Goal: Information Seeking & Learning: Learn about a topic

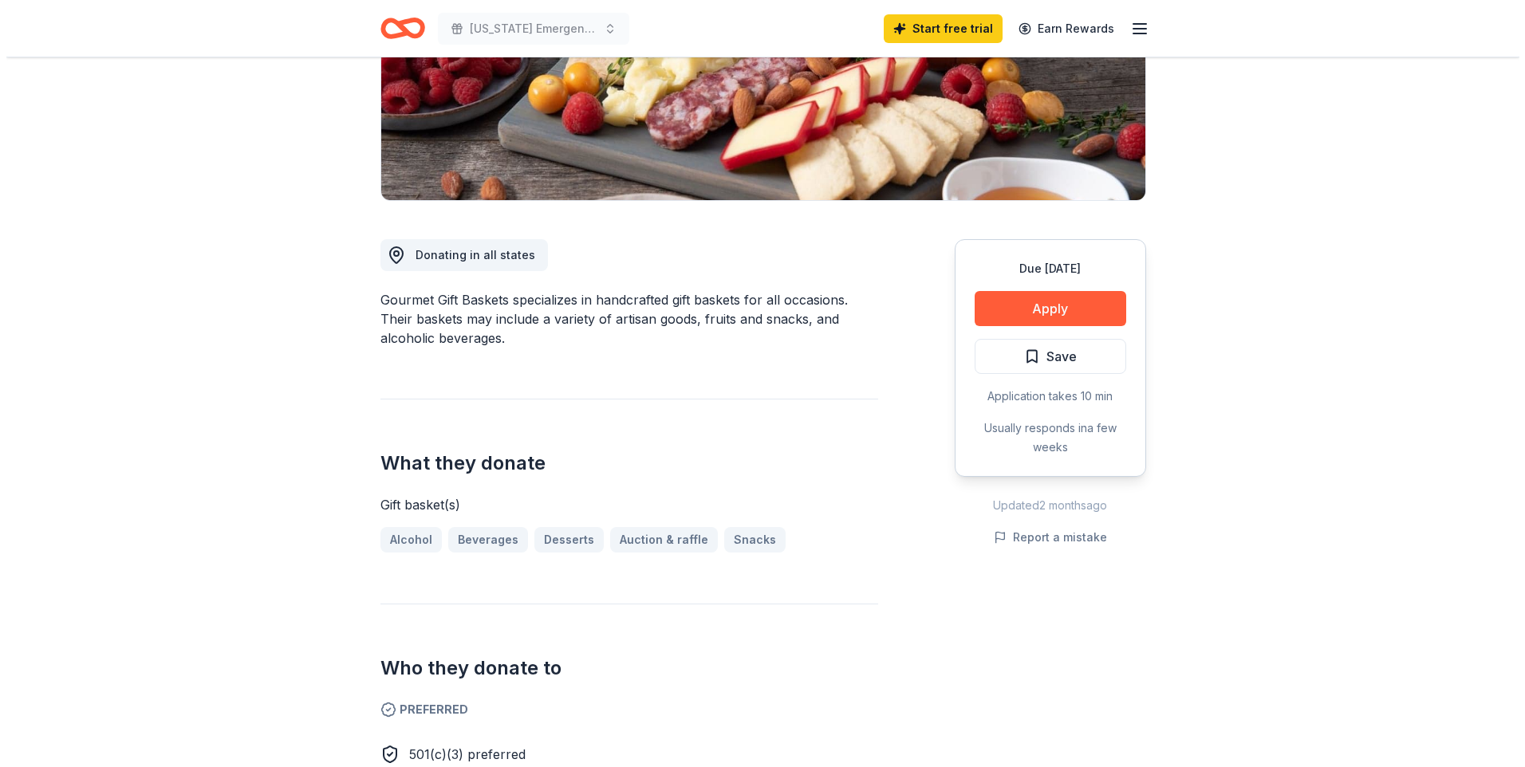
scroll to position [239, 0]
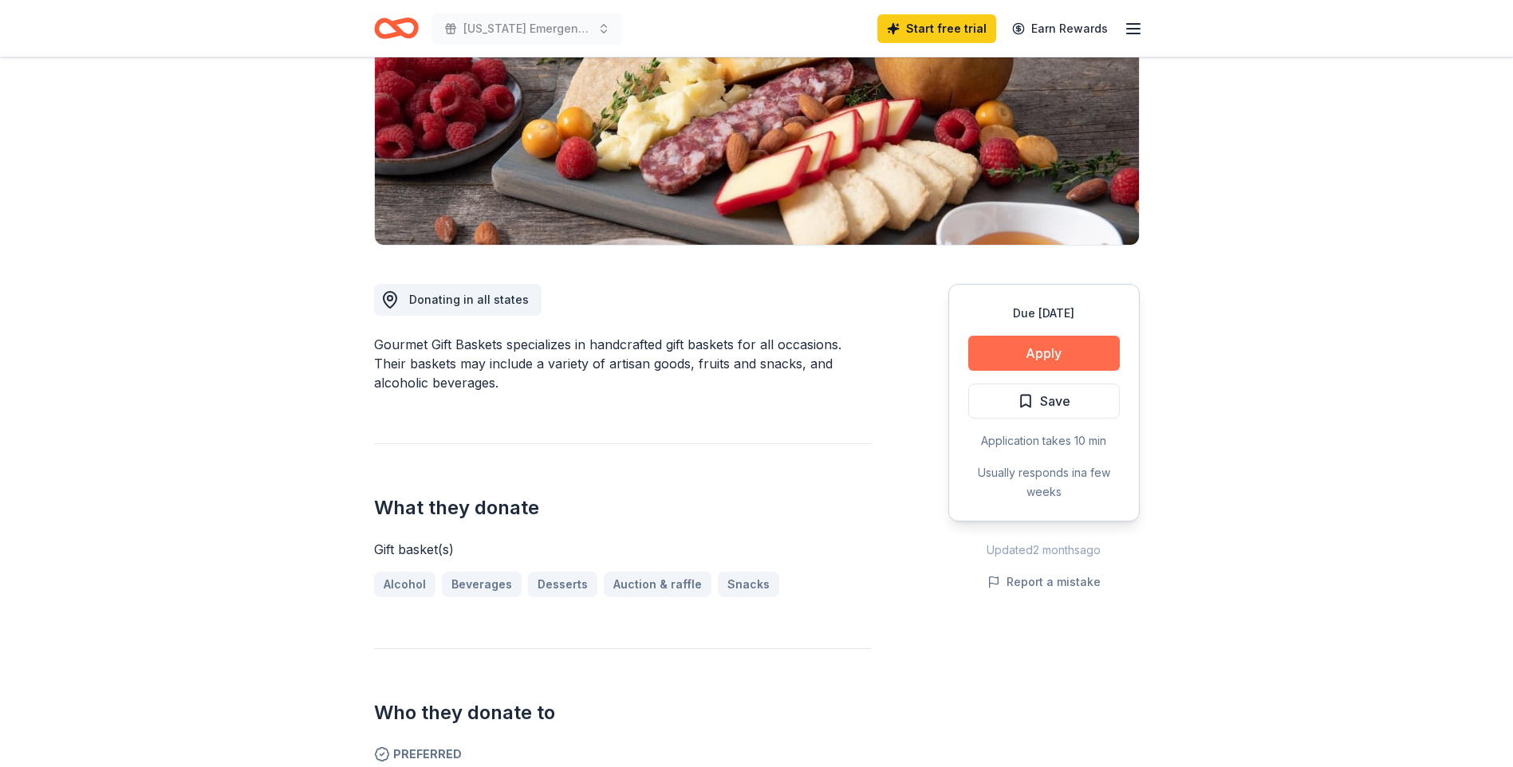
click at [1040, 353] on button "Apply" at bounding box center [1044, 353] width 152 height 35
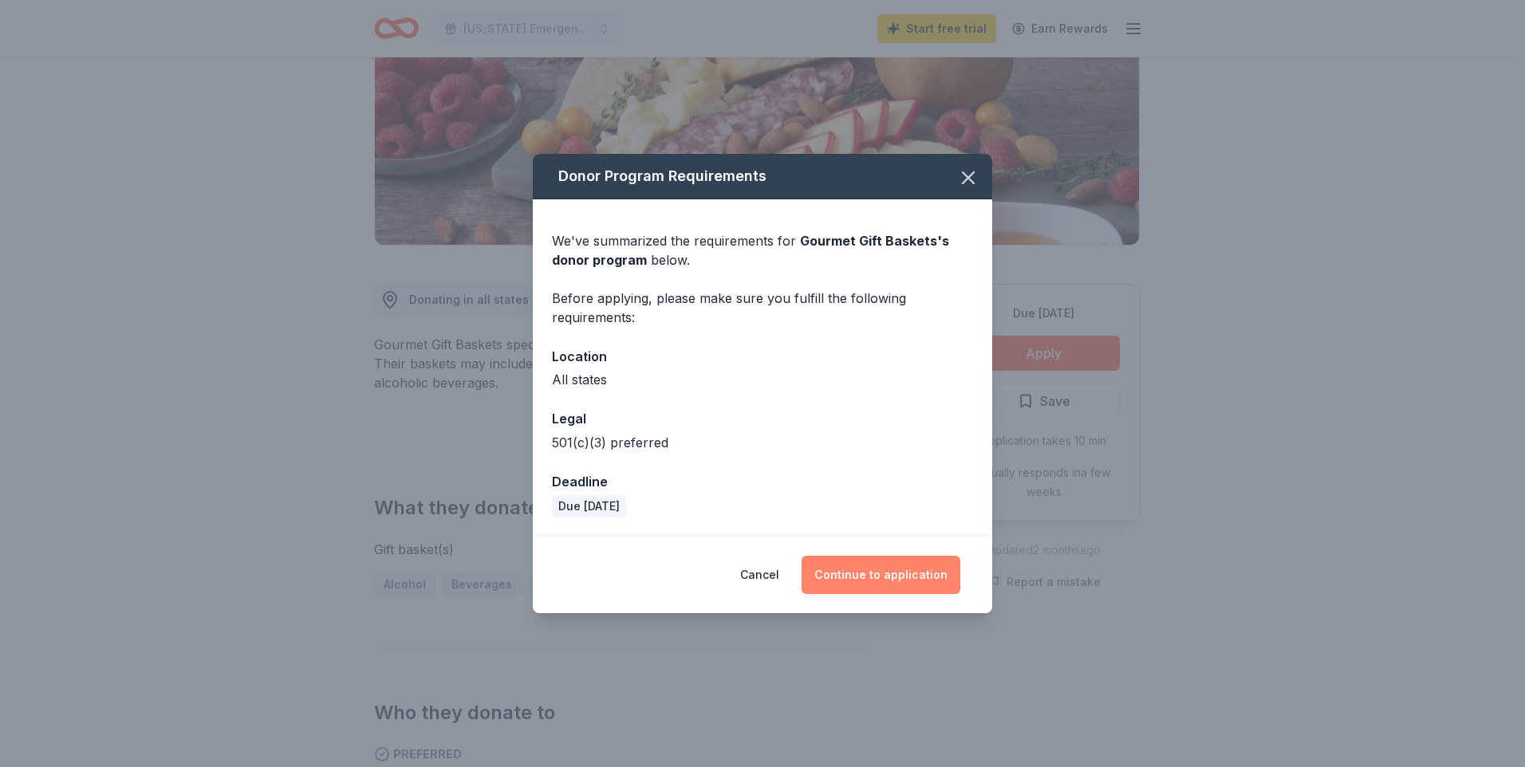
click at [871, 570] on button "Continue to application" at bounding box center [881, 575] width 159 height 38
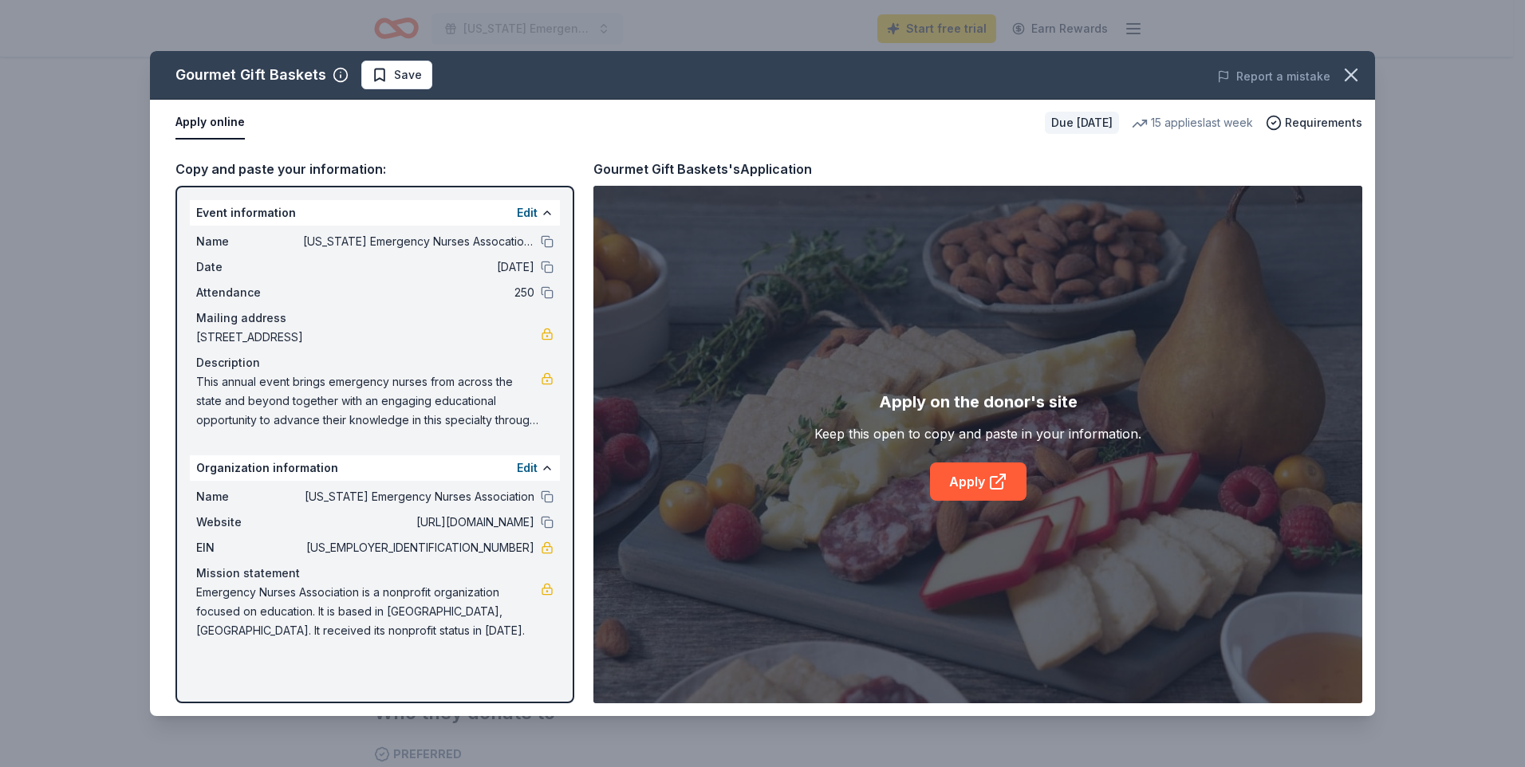
click at [203, 119] on button "Apply online" at bounding box center [210, 123] width 69 height 34
click at [230, 116] on button "Apply online" at bounding box center [210, 123] width 69 height 34
click at [986, 477] on link "Apply" at bounding box center [978, 482] width 97 height 38
click at [546, 239] on button at bounding box center [547, 241] width 13 height 13
click at [977, 475] on link "Apply" at bounding box center [978, 482] width 97 height 38
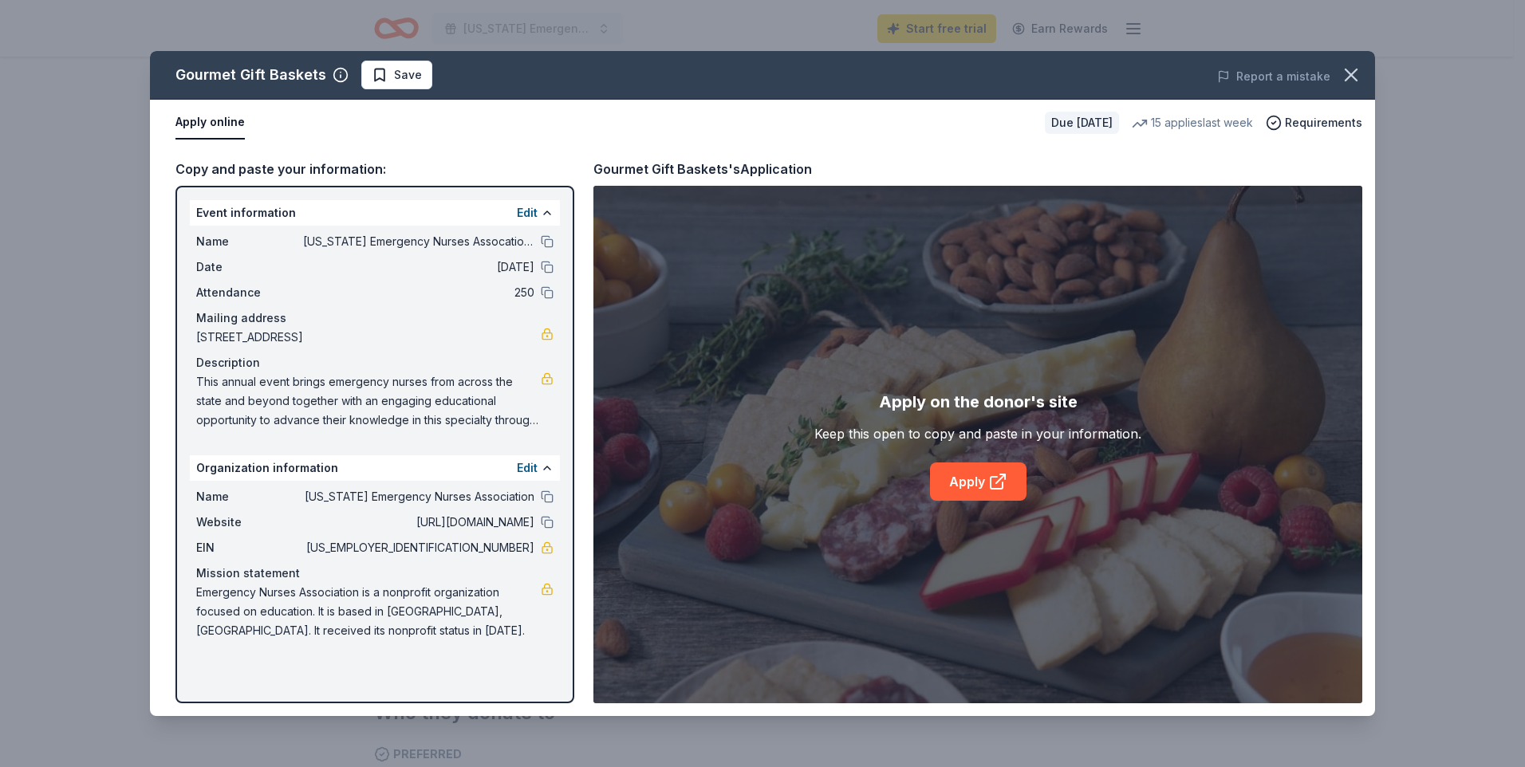
click at [467, 335] on span "4214 West Wendover Avenue, Greensboro, NC 27407" at bounding box center [368, 337] width 345 height 19
click at [471, 333] on span "4214 West Wendover Avenue, Greensboro, NC 27407" at bounding box center [368, 337] width 345 height 19
drag, startPoint x: 197, startPoint y: 337, endPoint x: 235, endPoint y: 342, distance: 38.6
click at [240, 341] on span "4214 West Wendover Avenue, Greensboro, NC 27407" at bounding box center [368, 337] width 345 height 19
click at [235, 337] on span "4214 West Wendover Avenue, Greensboro, NC 27407" at bounding box center [368, 337] width 345 height 19
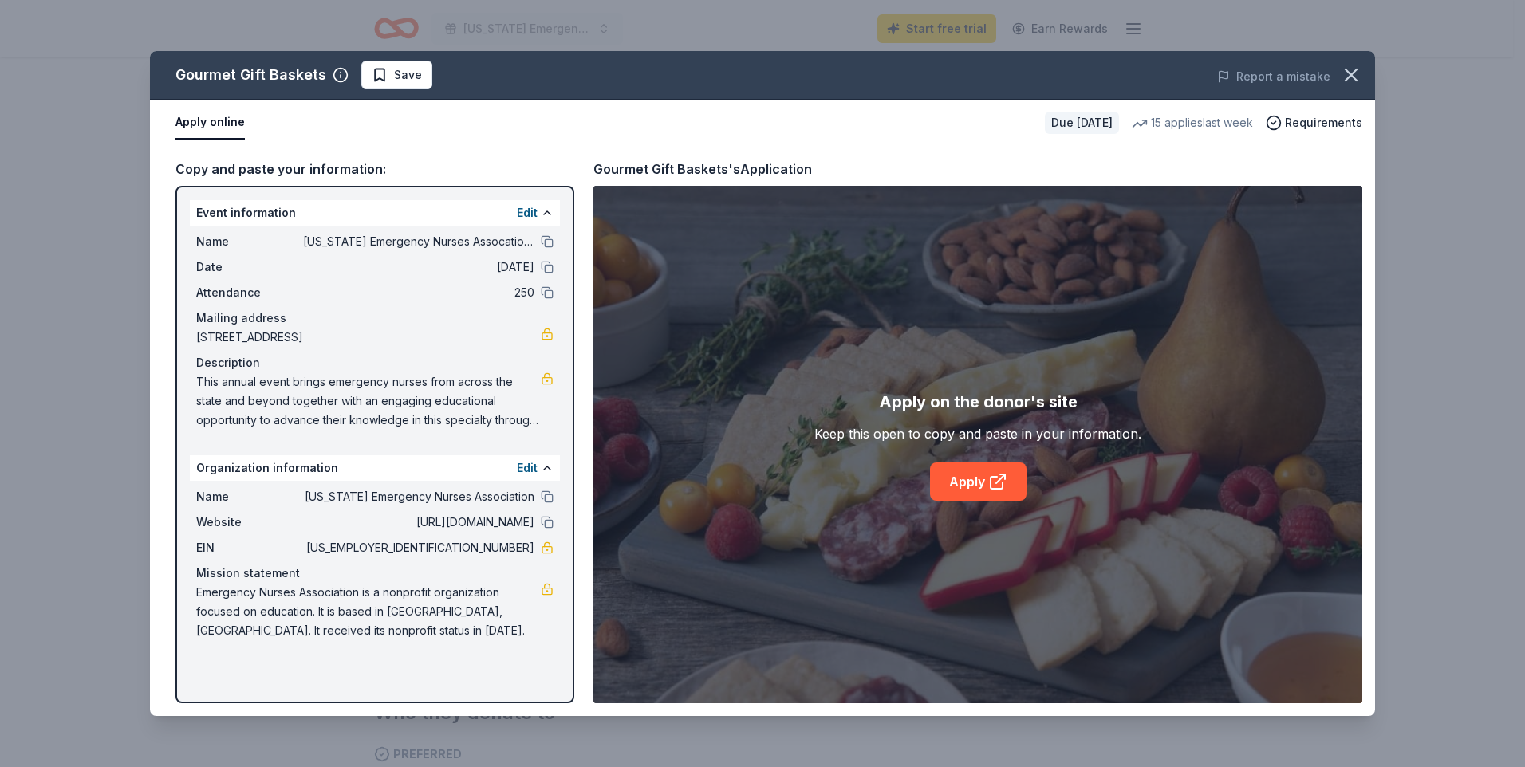
drag, startPoint x: 196, startPoint y: 337, endPoint x: 273, endPoint y: 333, distance: 76.7
click at [270, 333] on span "4214 West Wendover Avenue, Greensboro, NC 27407" at bounding box center [368, 337] width 345 height 19
click at [546, 268] on button at bounding box center [547, 267] width 13 height 13
click at [973, 483] on link "Apply" at bounding box center [978, 482] width 97 height 38
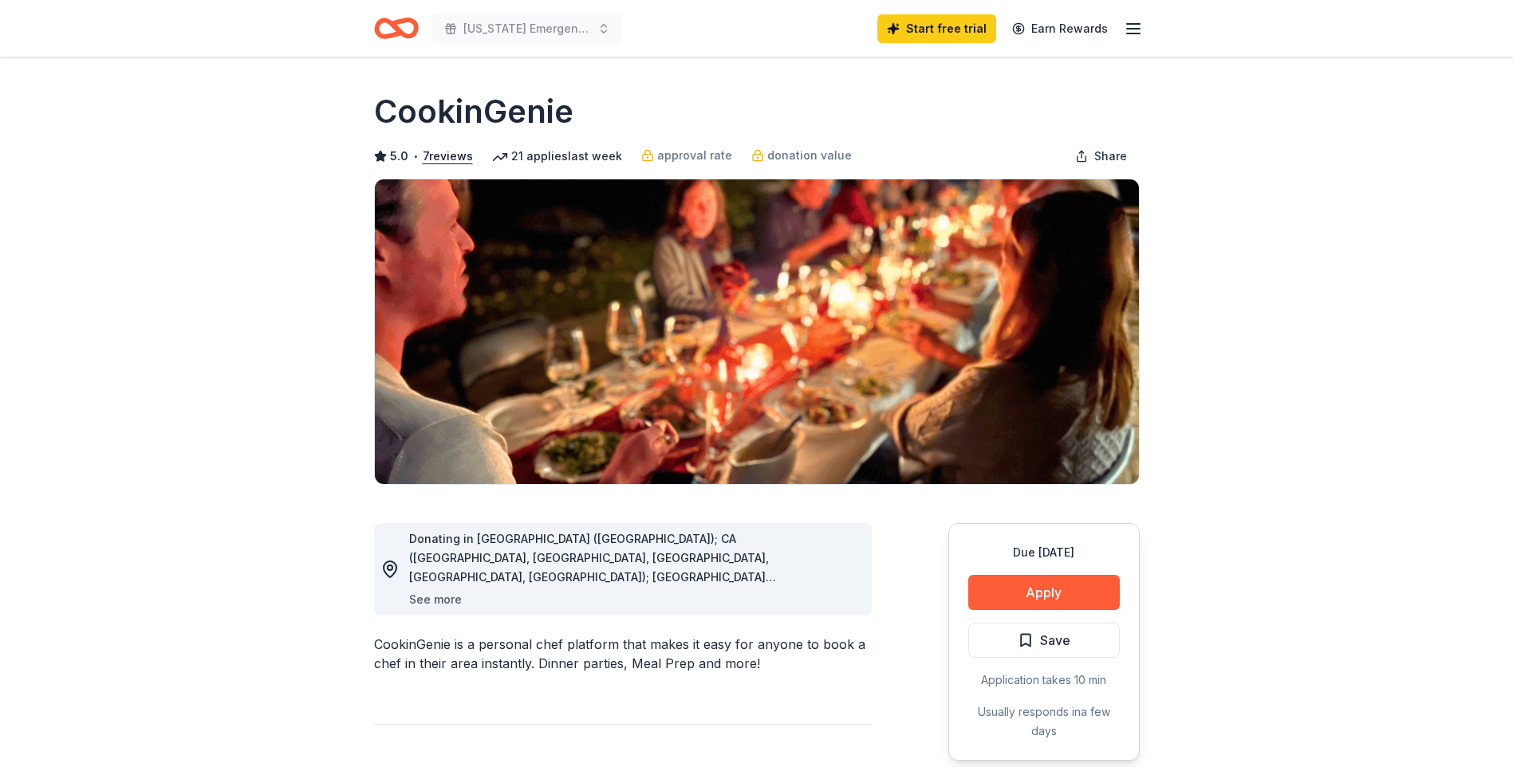
click at [431, 597] on button "See more" at bounding box center [435, 599] width 53 height 19
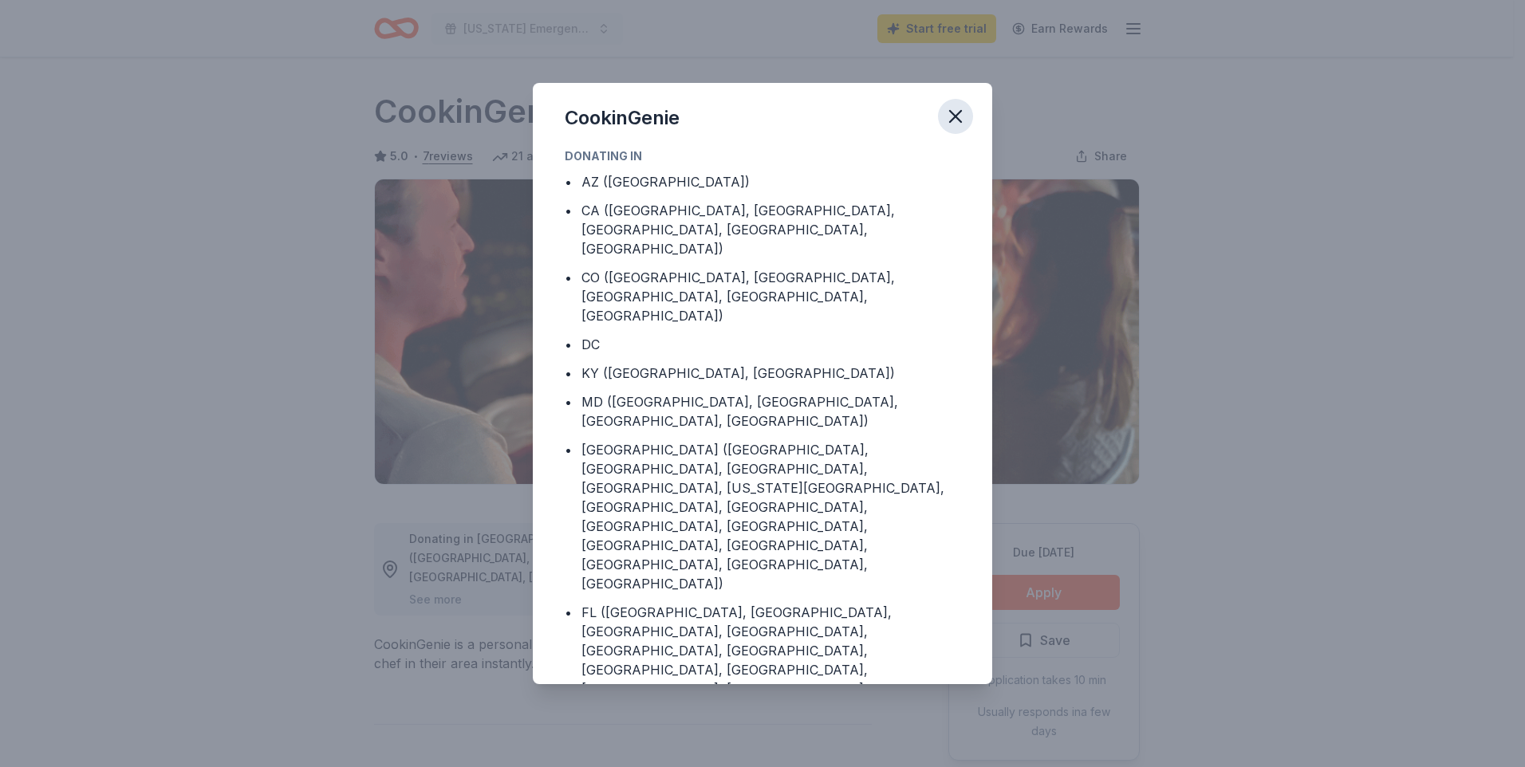
click at [959, 109] on icon "button" at bounding box center [956, 116] width 22 height 22
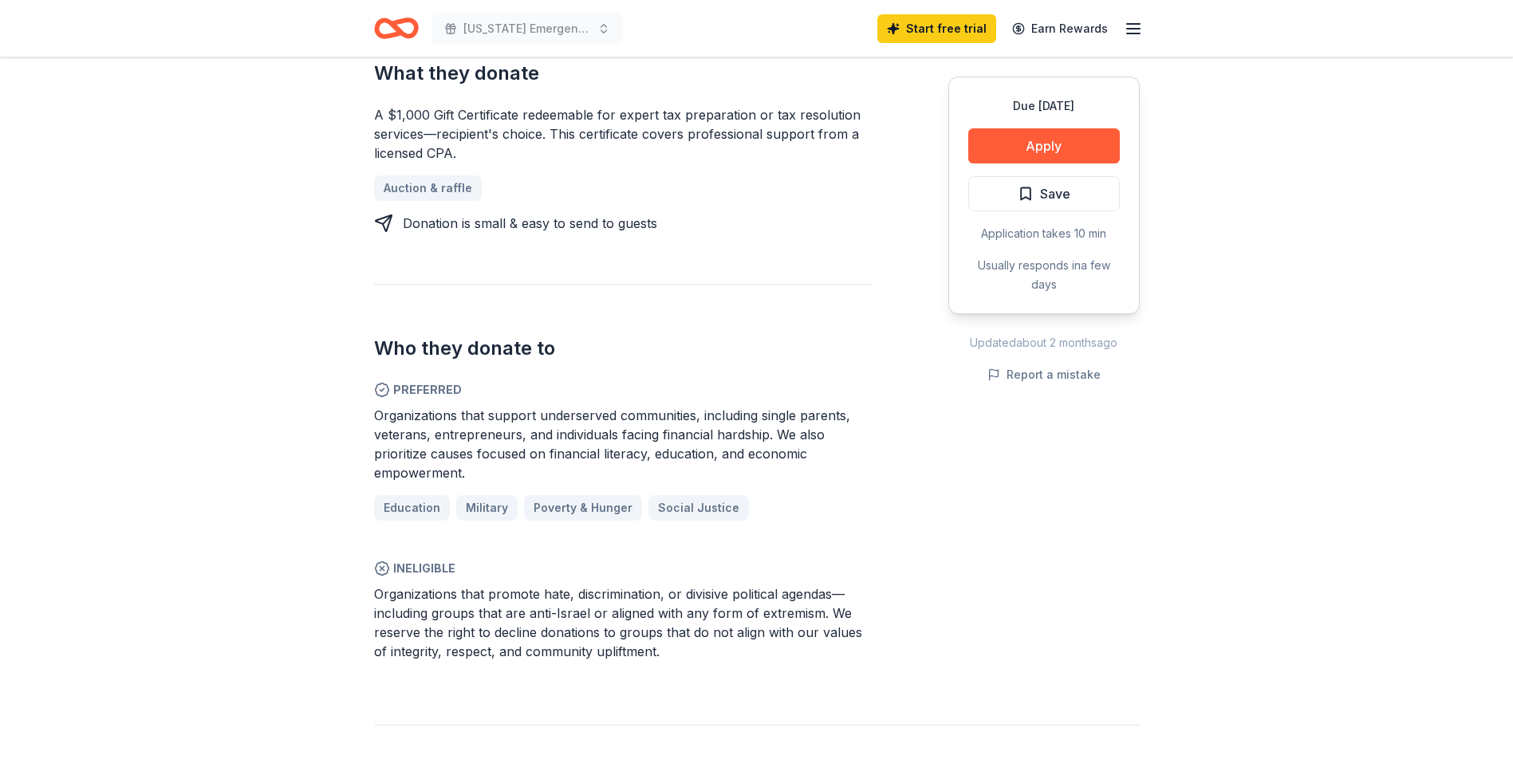
scroll to position [638, 0]
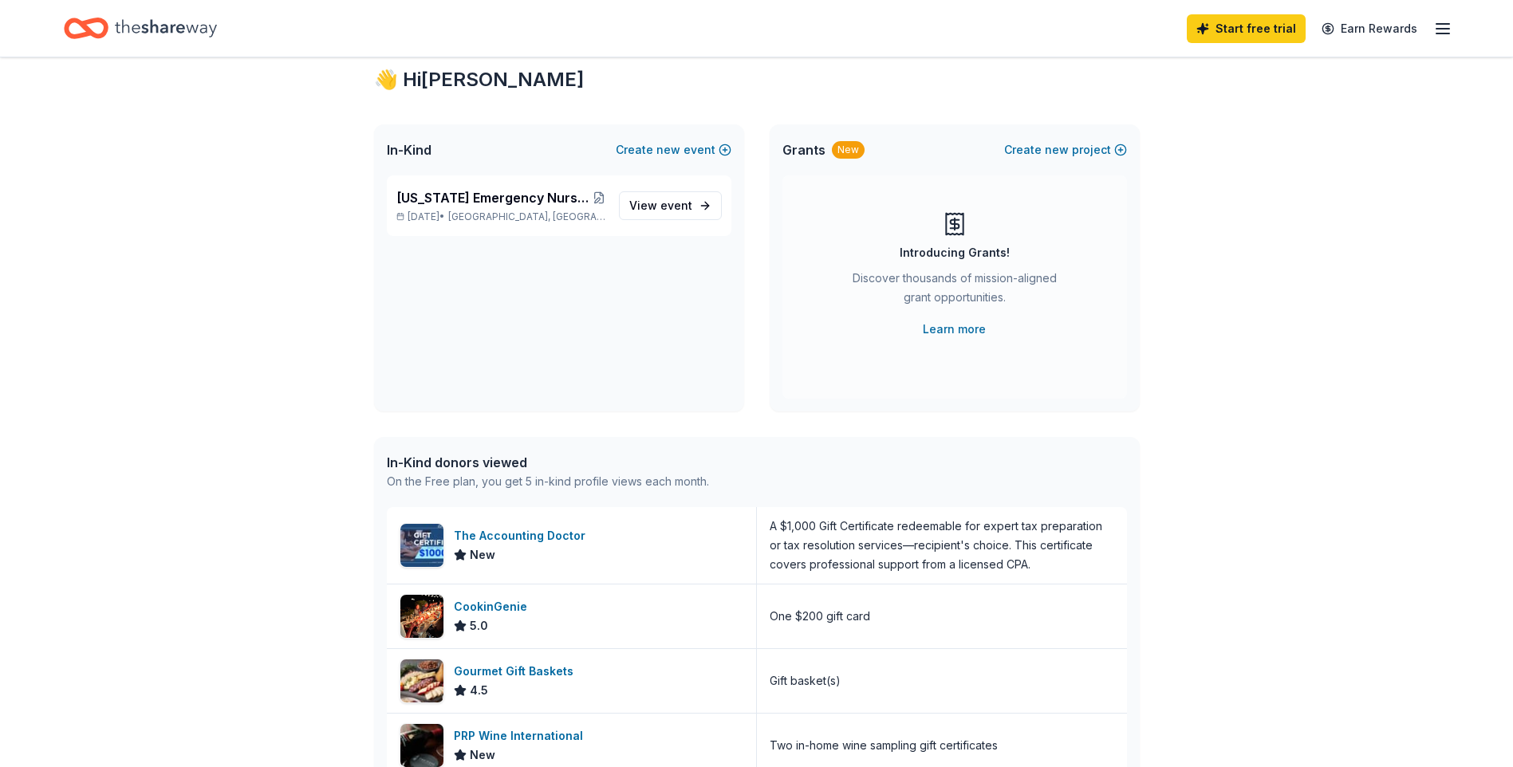
scroll to position [80, 0]
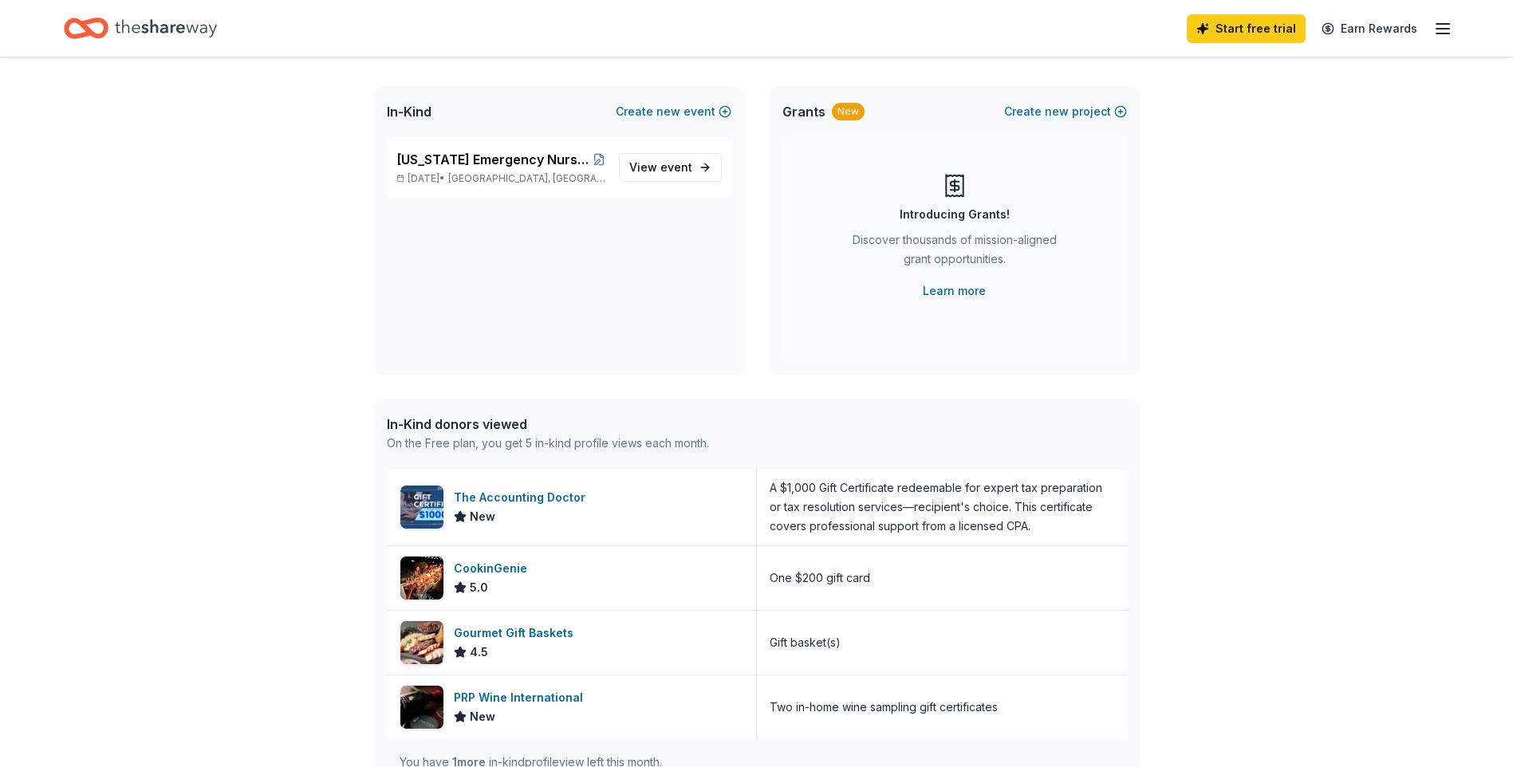
click at [847, 111] on div "New" at bounding box center [848, 112] width 33 height 18
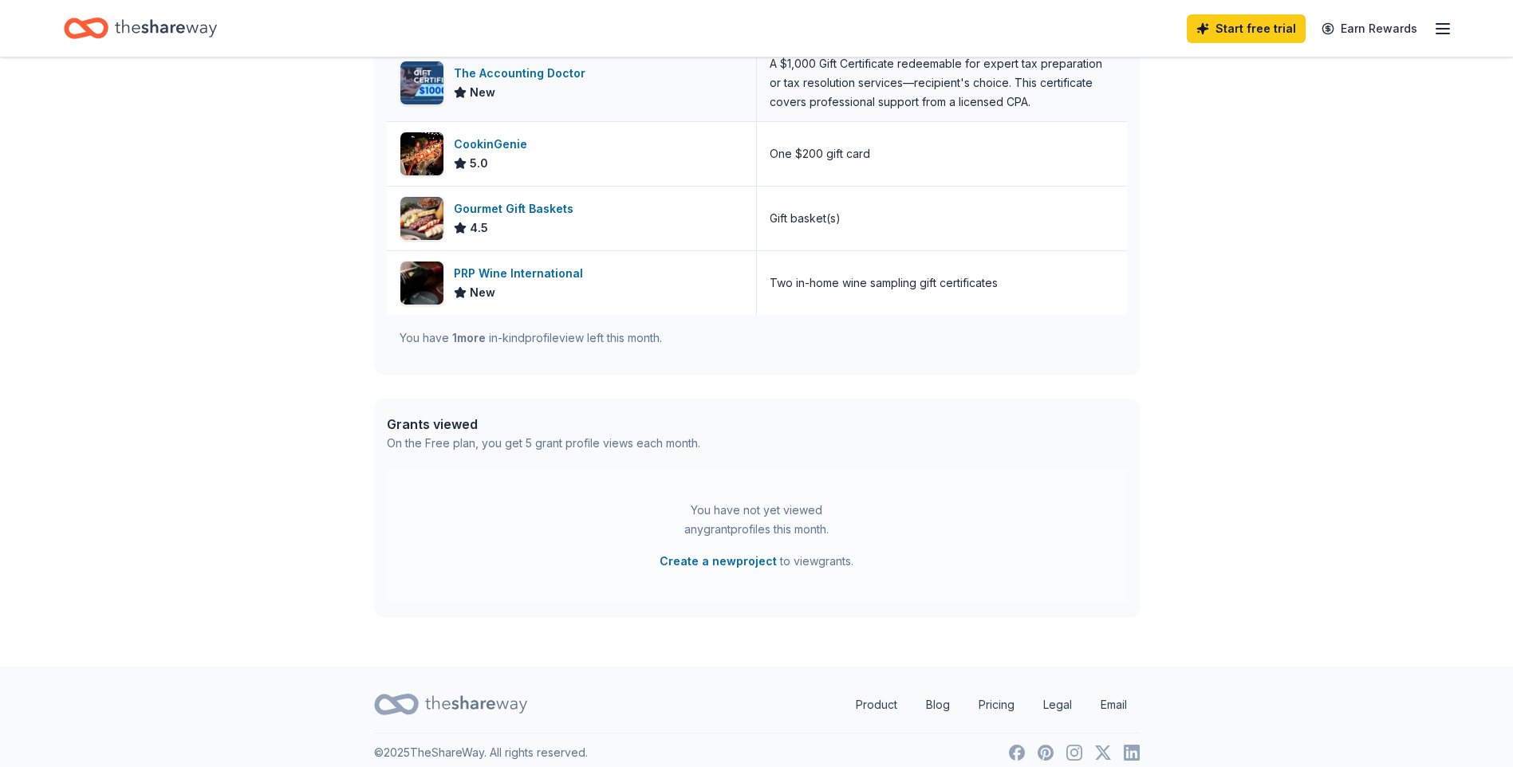
scroll to position [519, 0]
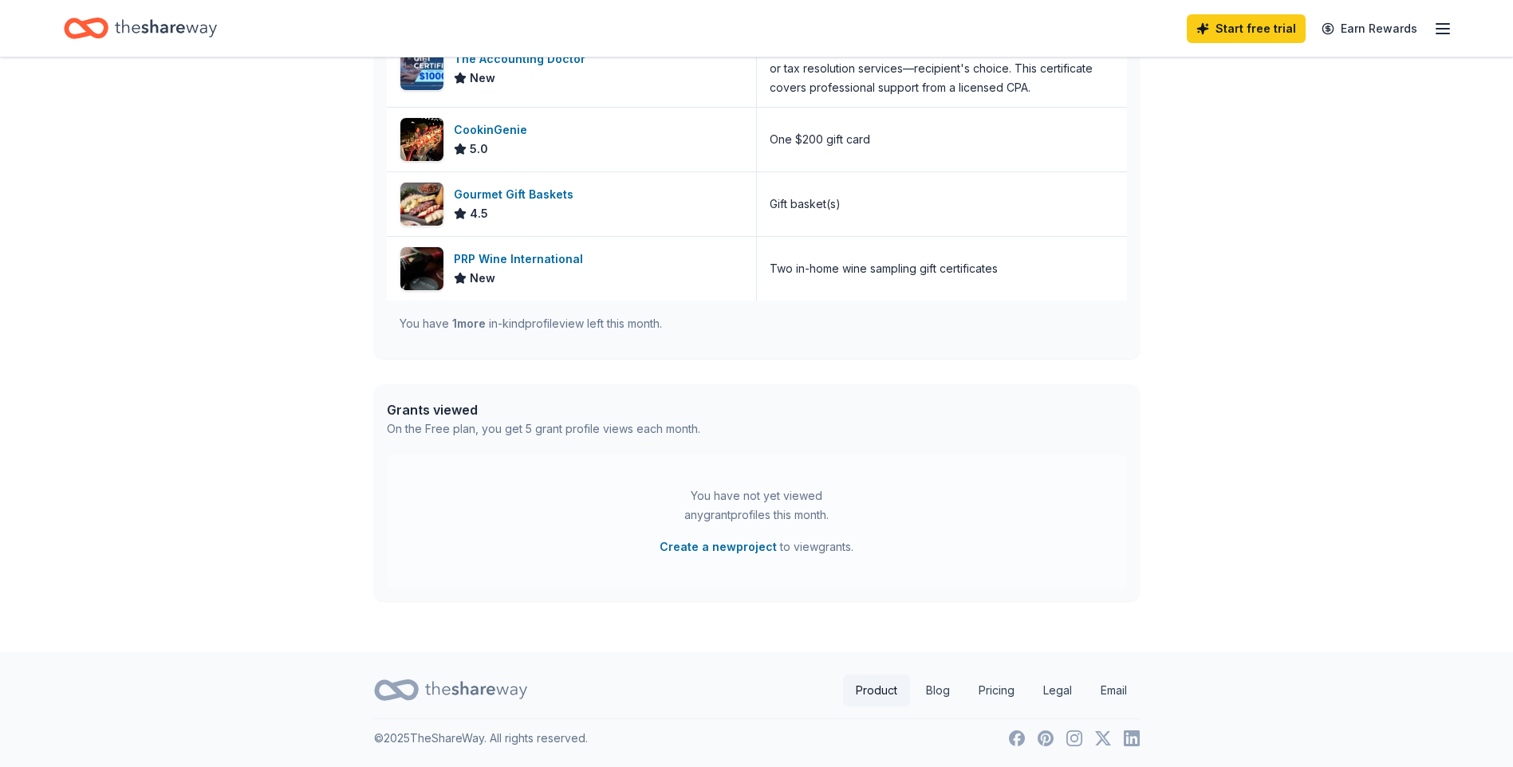
click at [872, 693] on link "Product" at bounding box center [876, 691] width 67 height 32
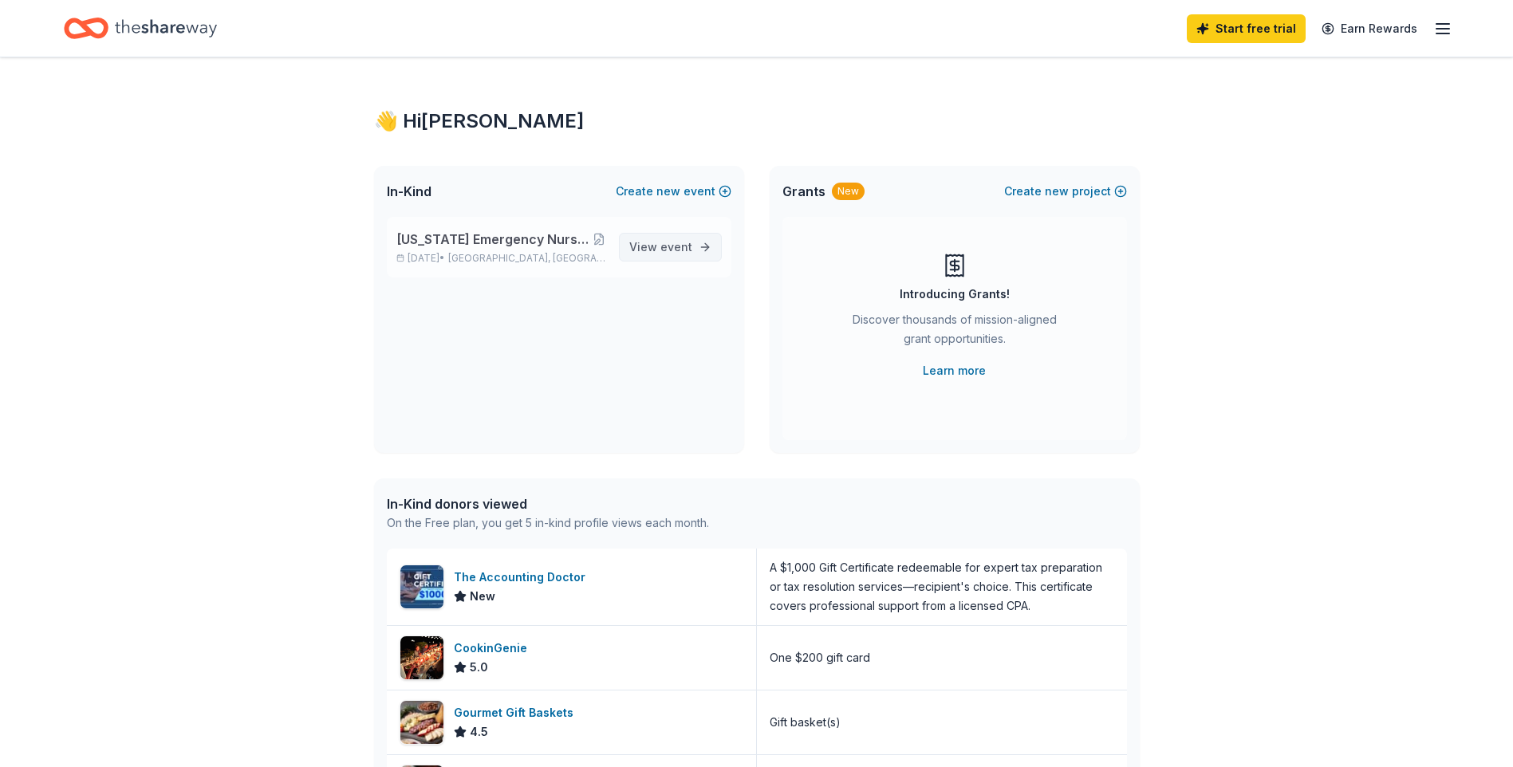
click at [656, 246] on span "View event" at bounding box center [660, 247] width 63 height 19
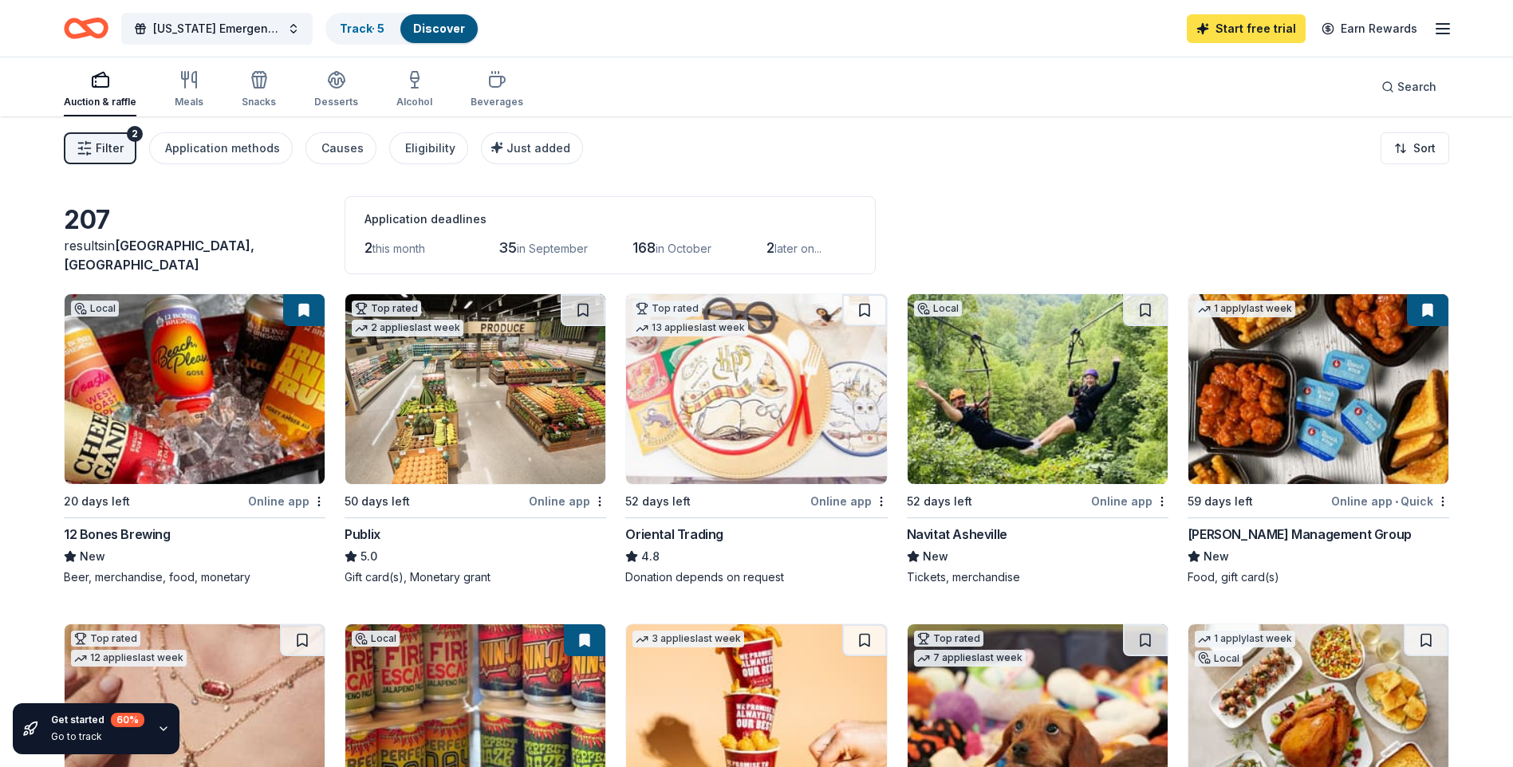
click at [1257, 22] on link "Start free trial" at bounding box center [1246, 28] width 119 height 29
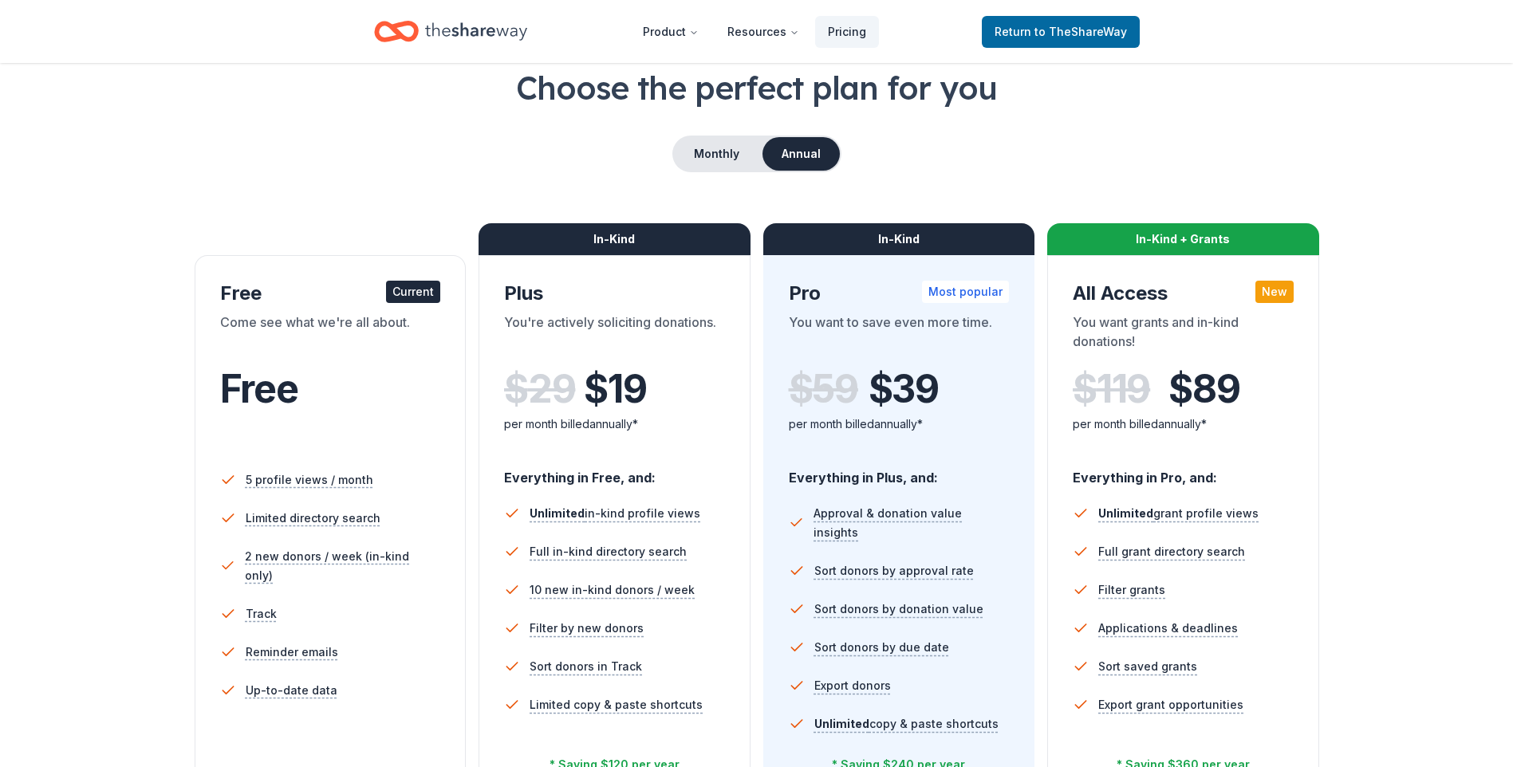
scroll to position [80, 0]
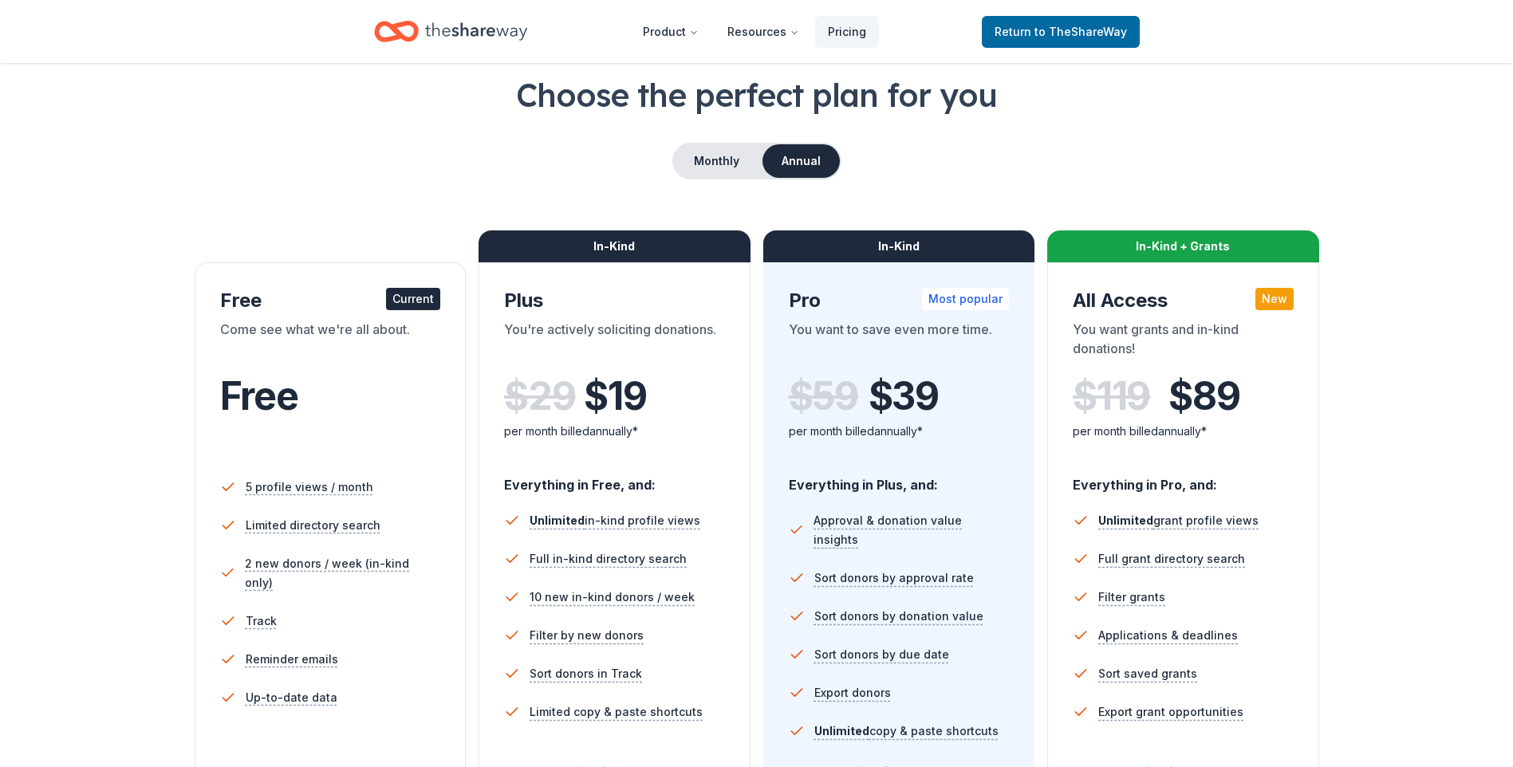
click at [1225, 239] on div "In-Kind + Grants" at bounding box center [1183, 247] width 272 height 32
click at [1343, 227] on div "Choose the perfect plan for you Monthly Annual Free Current Come see what we're…" at bounding box center [757, 463] width 1386 height 780
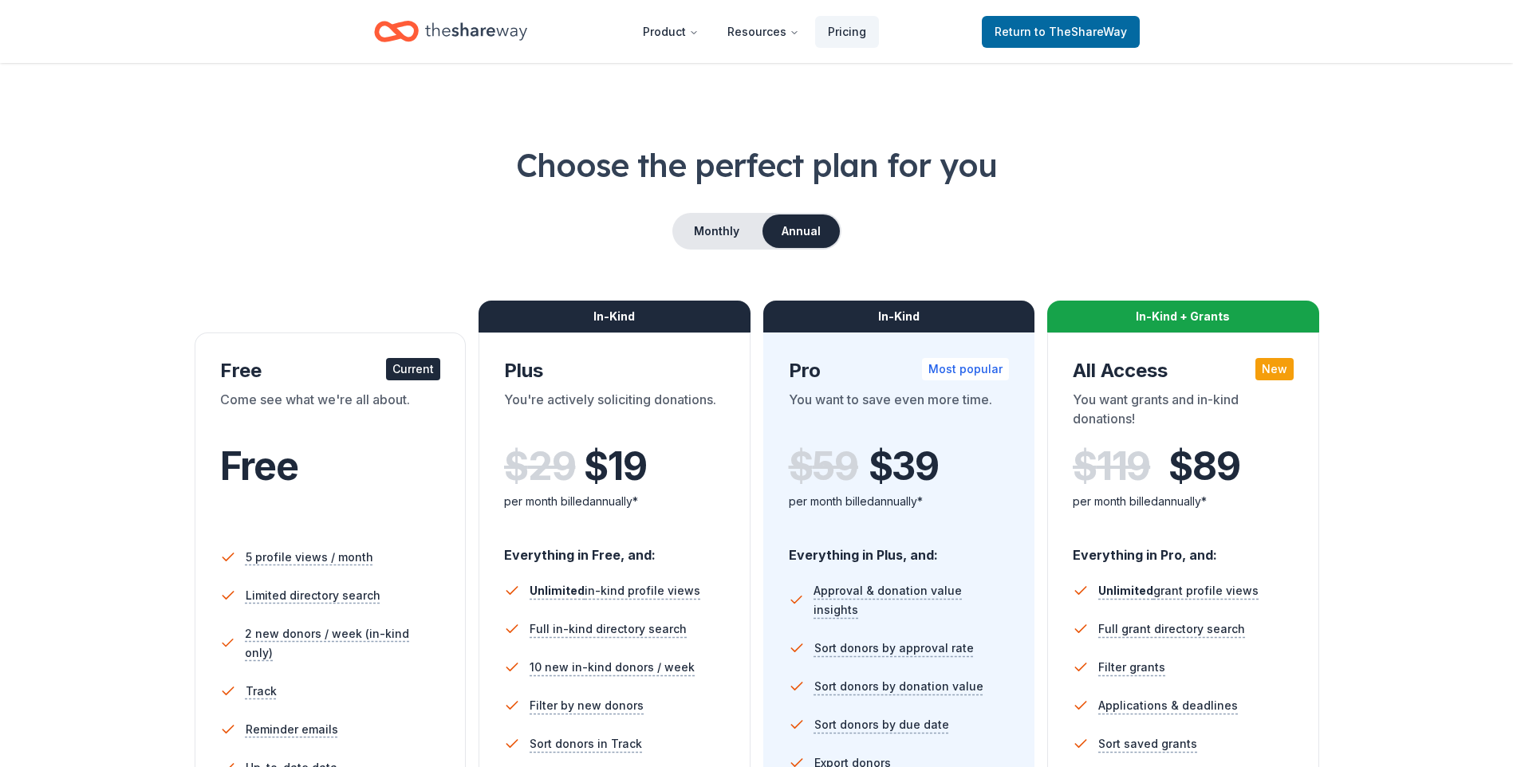
scroll to position [0, 0]
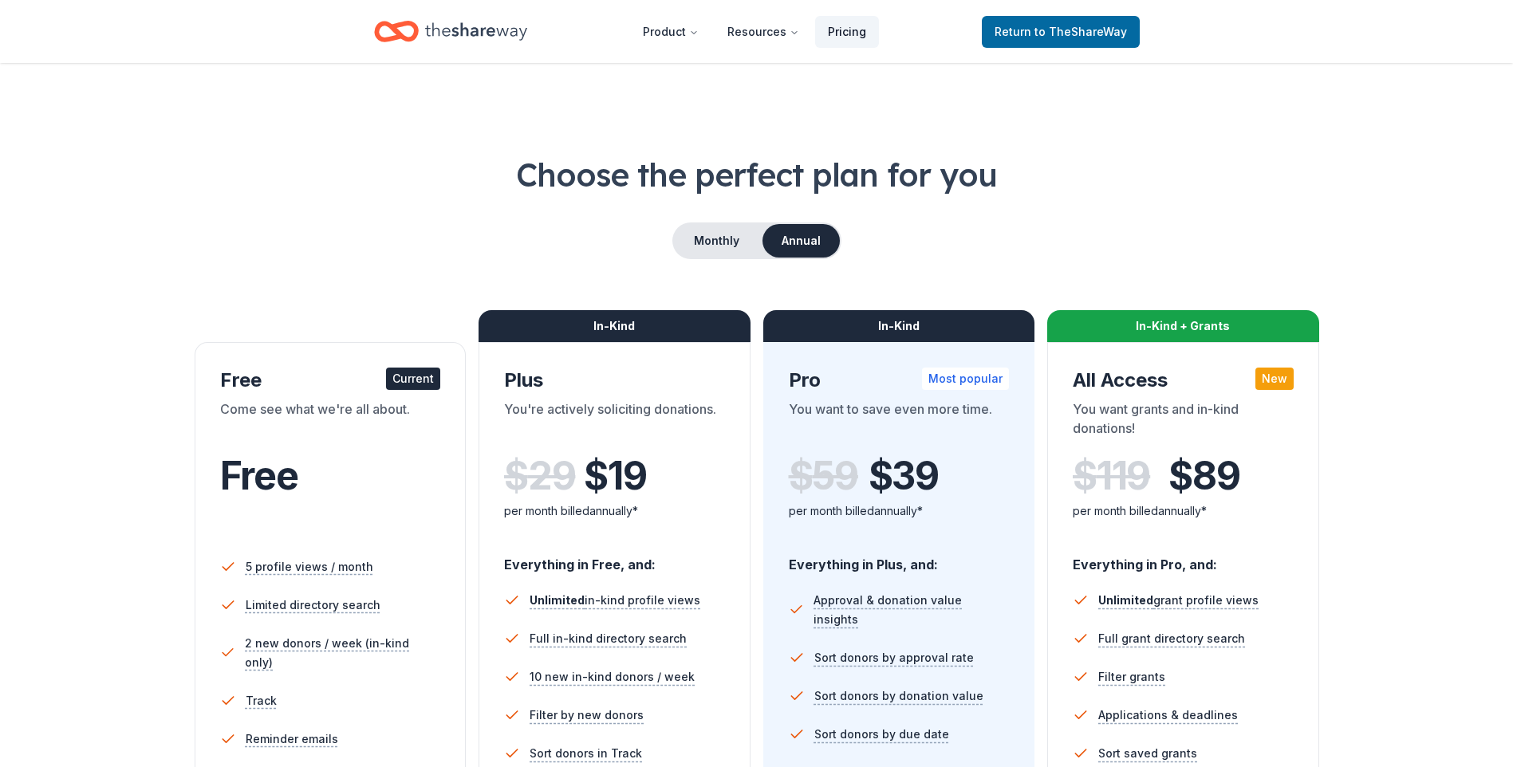
click at [851, 27] on link "Pricing" at bounding box center [847, 32] width 64 height 32
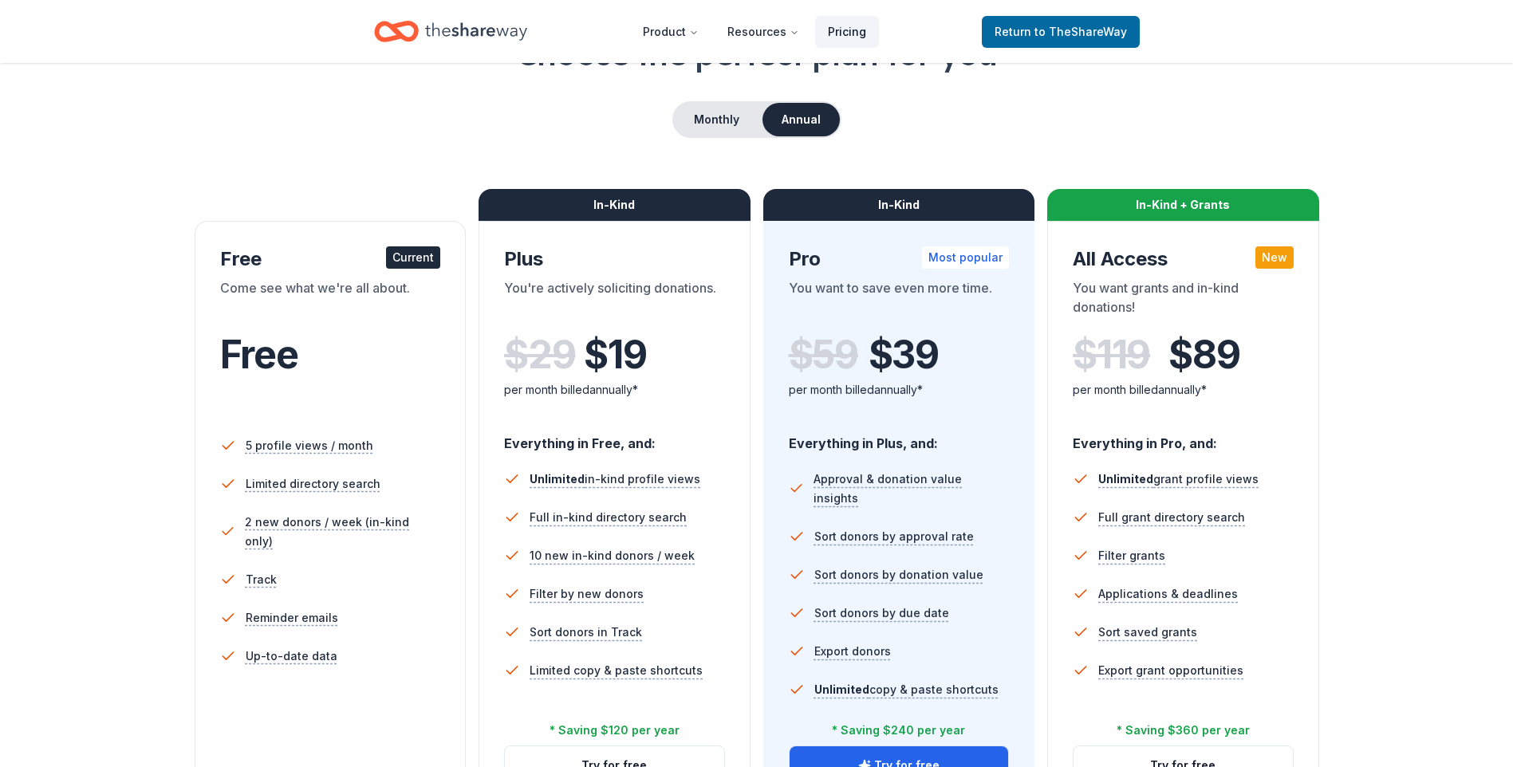
scroll to position [160, 0]
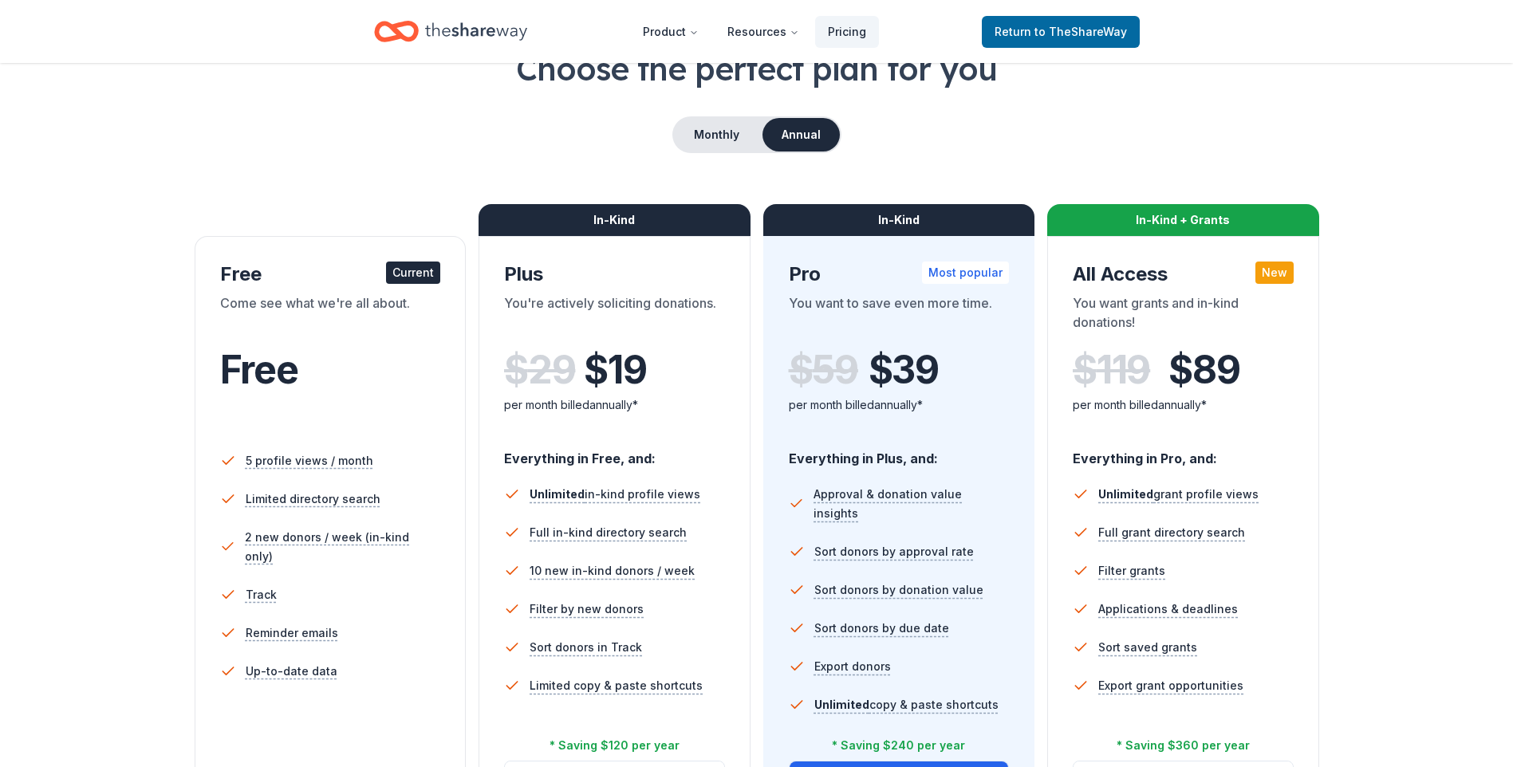
scroll to position [80, 0]
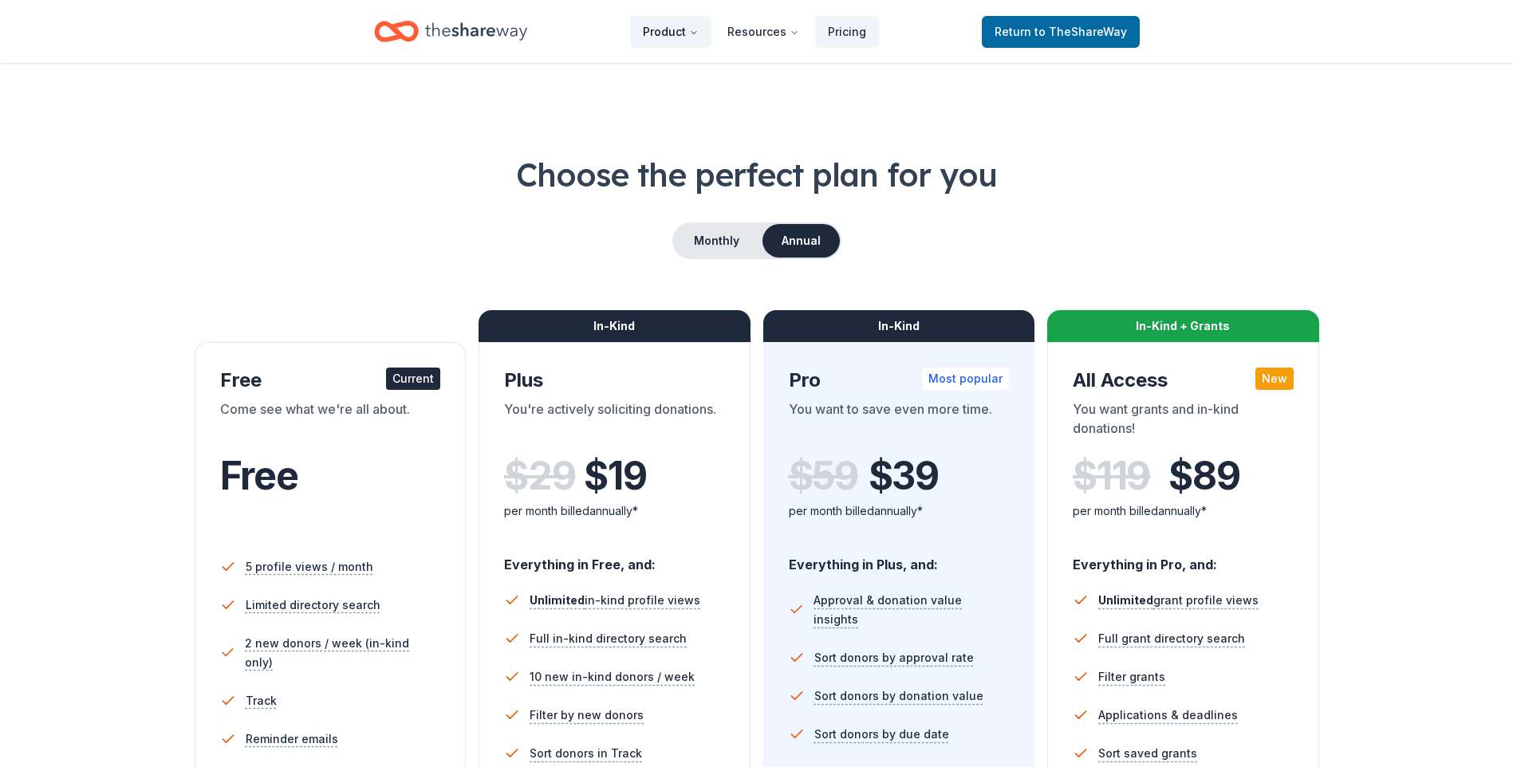
click at [673, 28] on button "Product" at bounding box center [670, 32] width 81 height 32
